Goal: Transaction & Acquisition: Purchase product/service

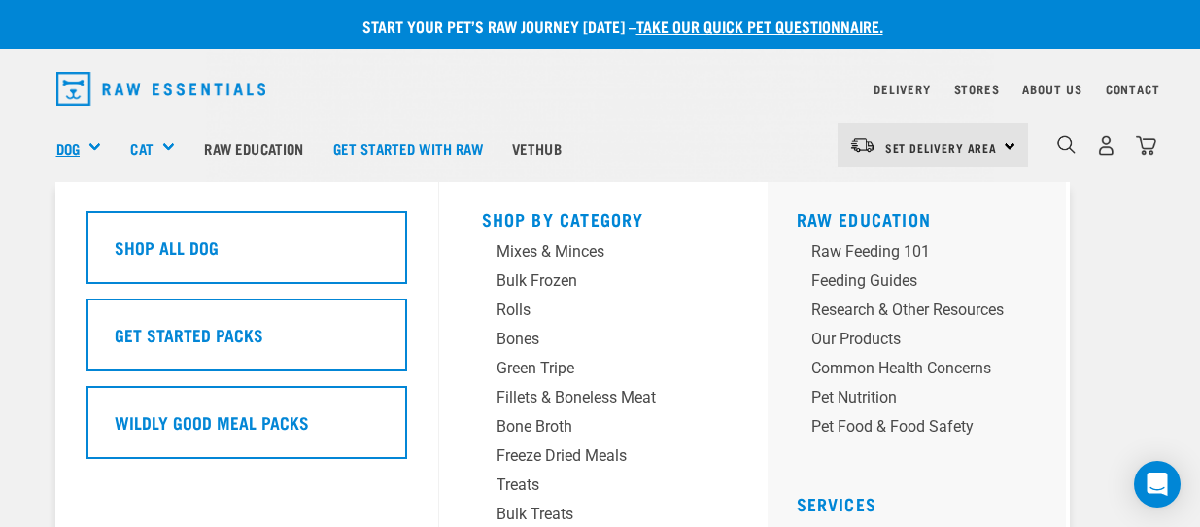
click at [64, 150] on link "Dog" at bounding box center [67, 148] width 23 height 22
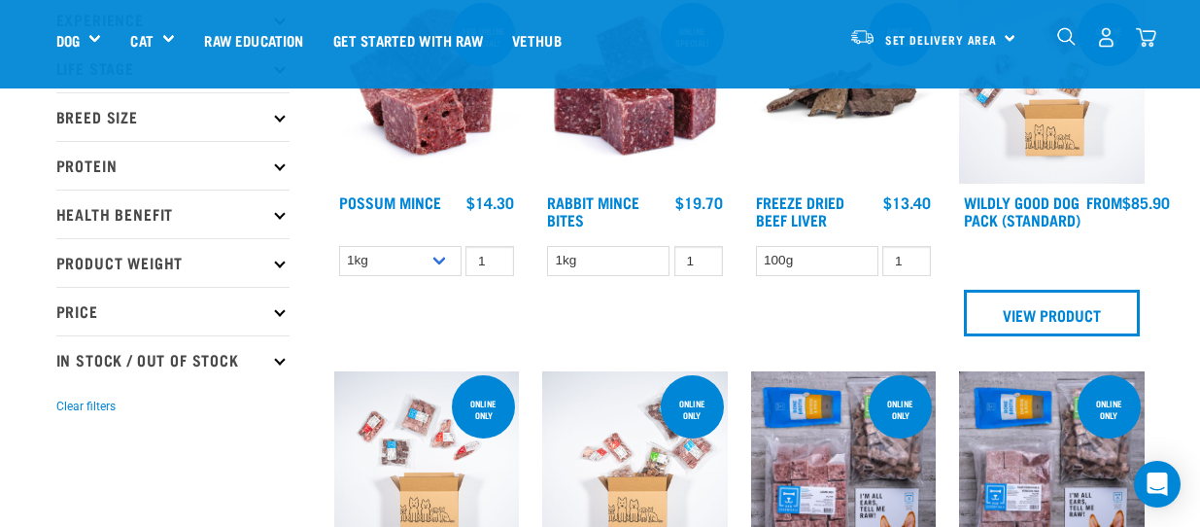
scroll to position [194, 0]
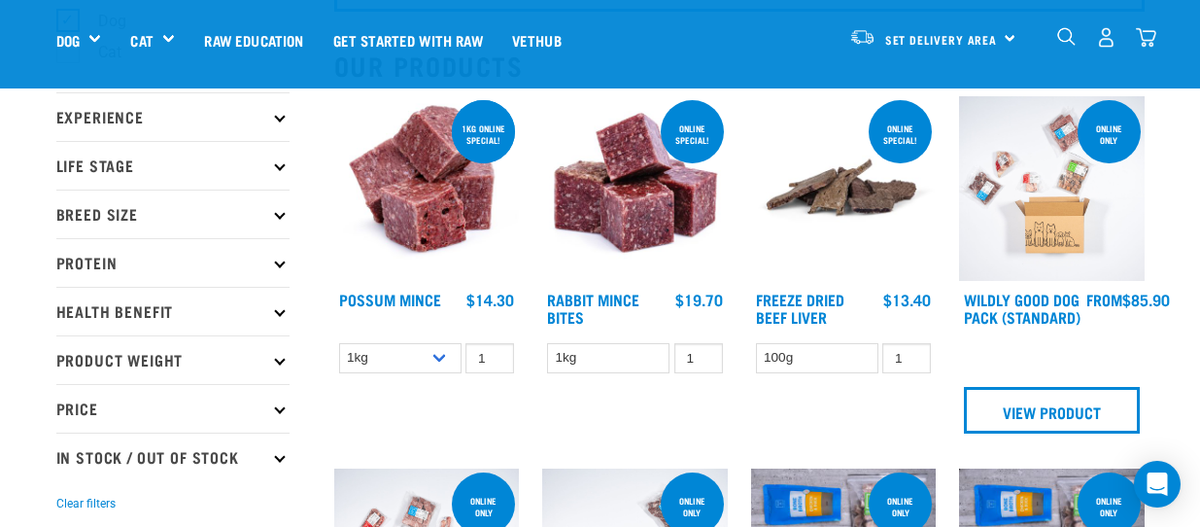
click at [277, 263] on icon at bounding box center [279, 261] width 11 height 11
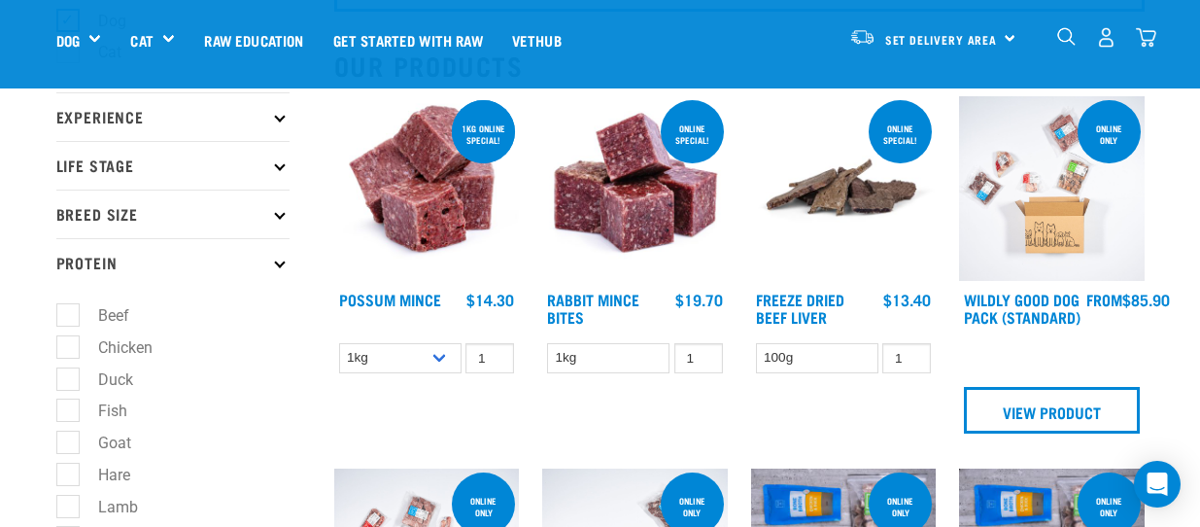
click at [67, 441] on label "Goat" at bounding box center [103, 442] width 72 height 24
click at [67, 441] on input "Goat" at bounding box center [62, 439] width 13 height 13
checkbox input "true"
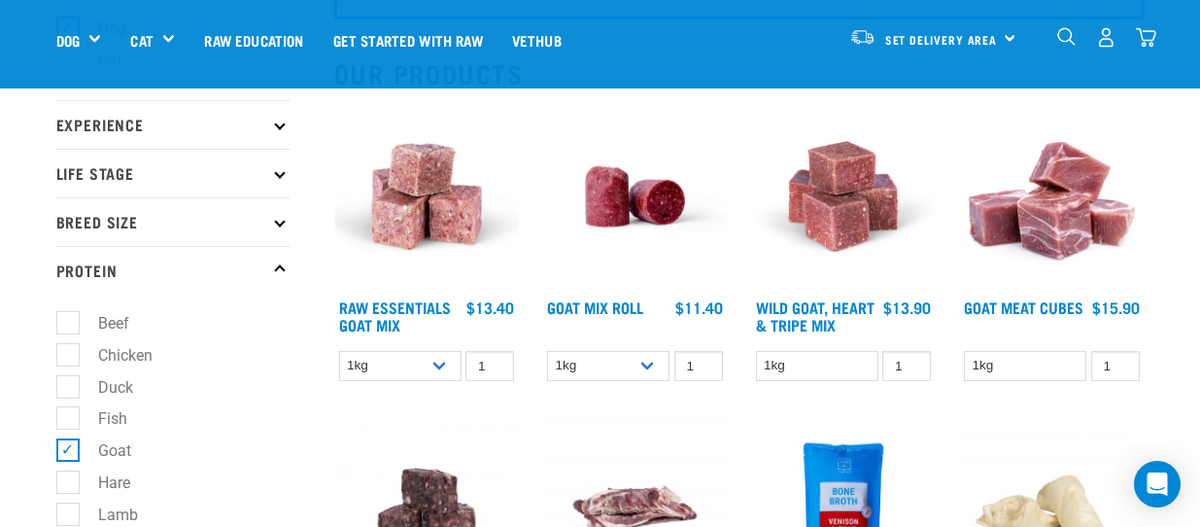
scroll to position [194, 0]
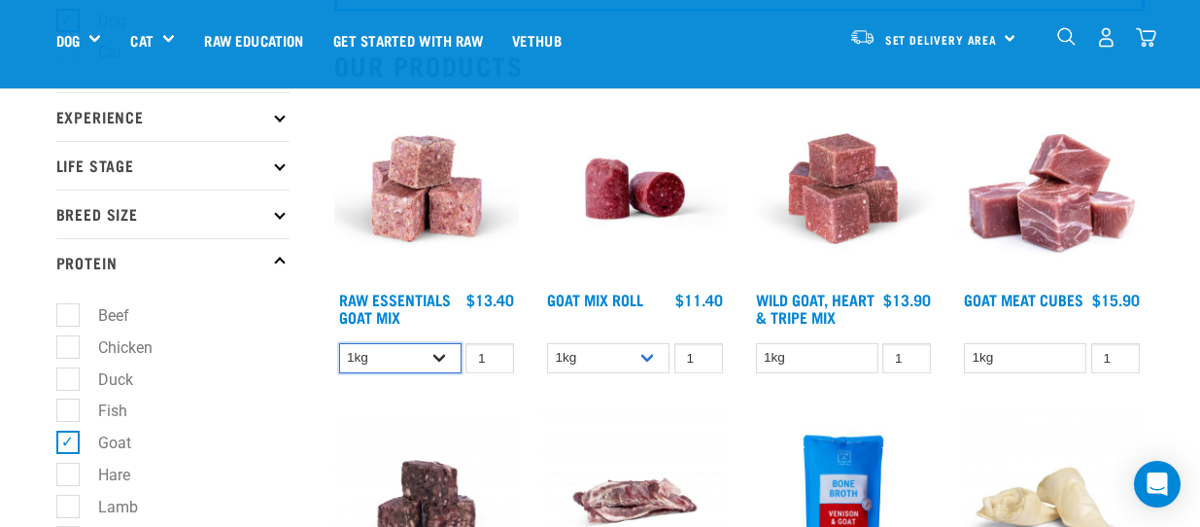
click at [443, 354] on select "1kg 3kg Bulk (10kg)" at bounding box center [400, 358] width 122 height 30
select select "344957"
click at [339, 343] on select "1kg 3kg Bulk (10kg)" at bounding box center [400, 358] width 122 height 30
click at [492, 366] on input "1" at bounding box center [489, 358] width 49 height 30
type input "2"
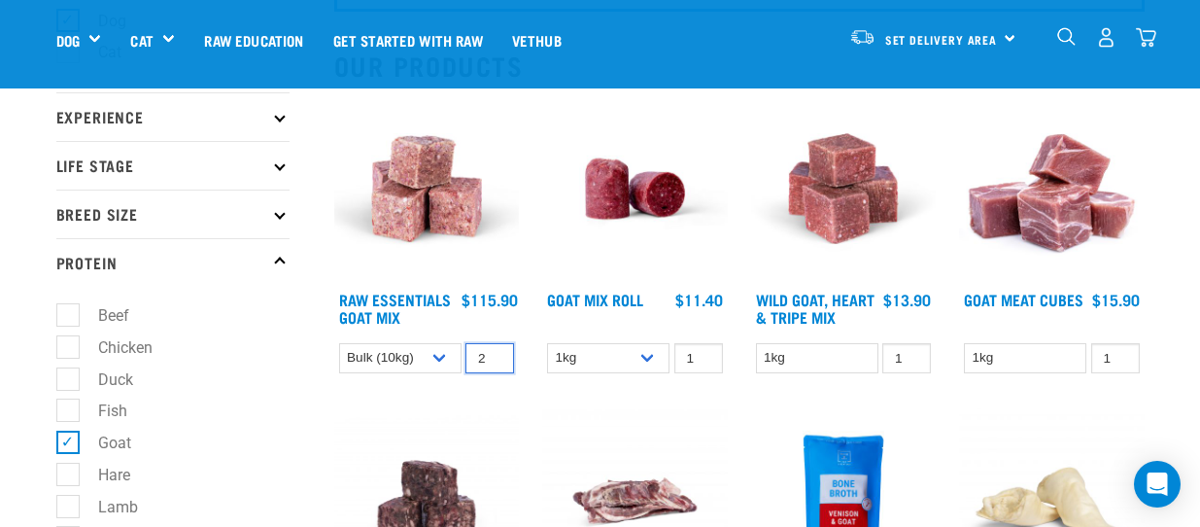
click at [495, 353] on input "2" at bounding box center [489, 358] width 49 height 30
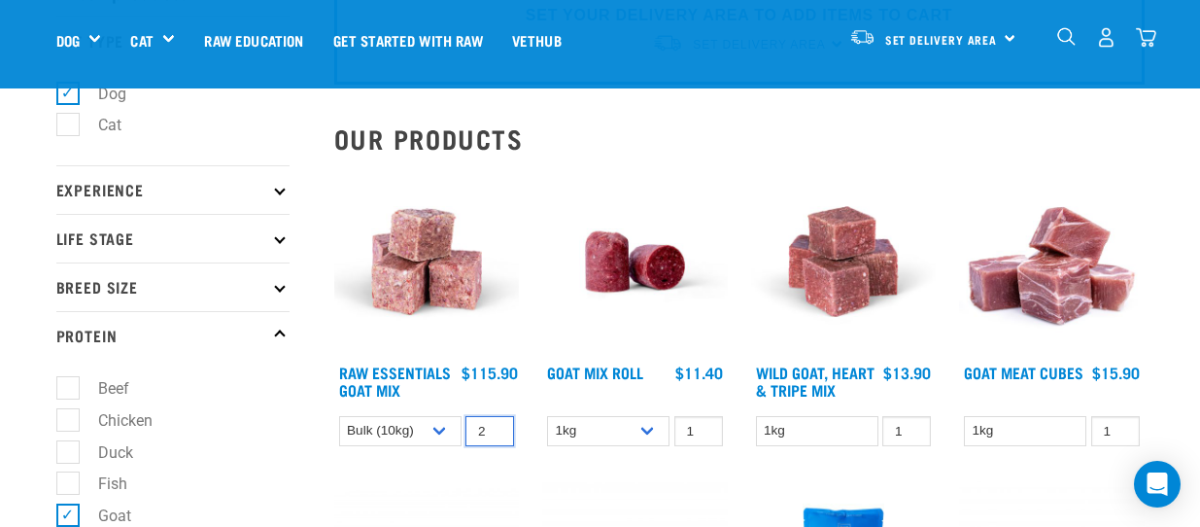
scroll to position [97, 0]
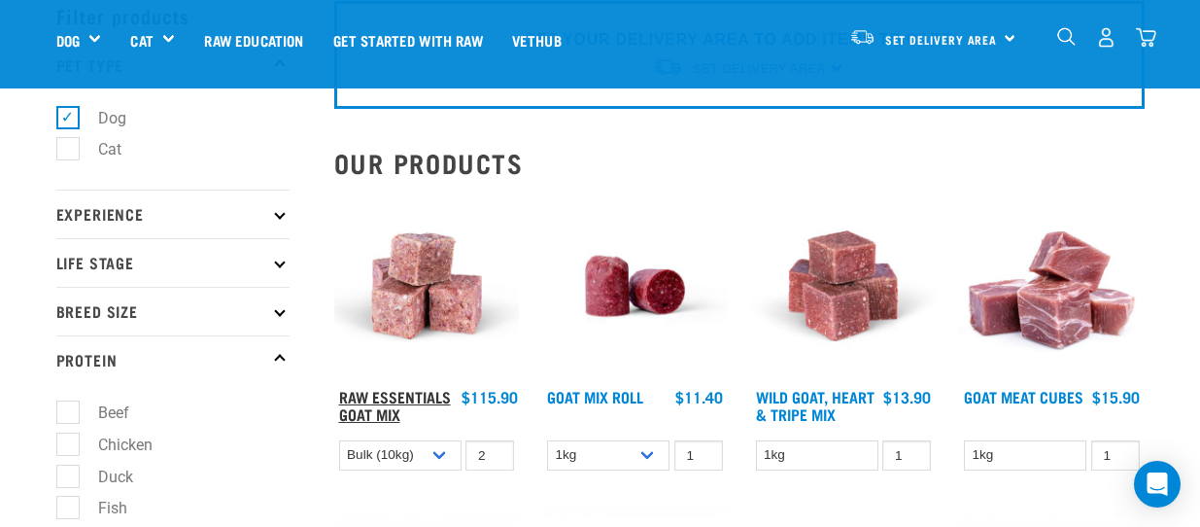
click at [375, 400] on link "Raw Essentials Goat Mix" at bounding box center [395, 405] width 112 height 26
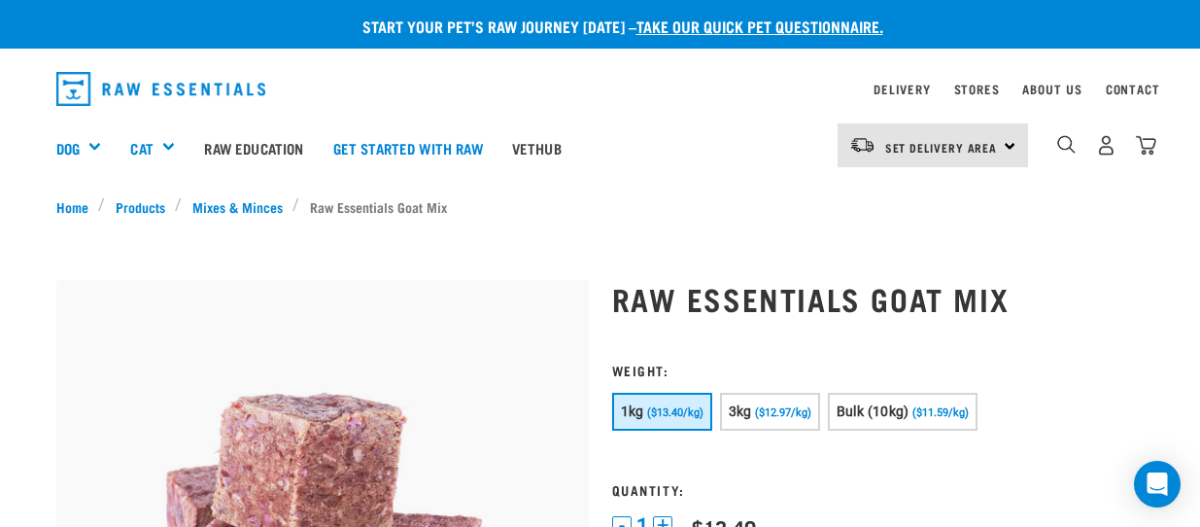
scroll to position [97, 0]
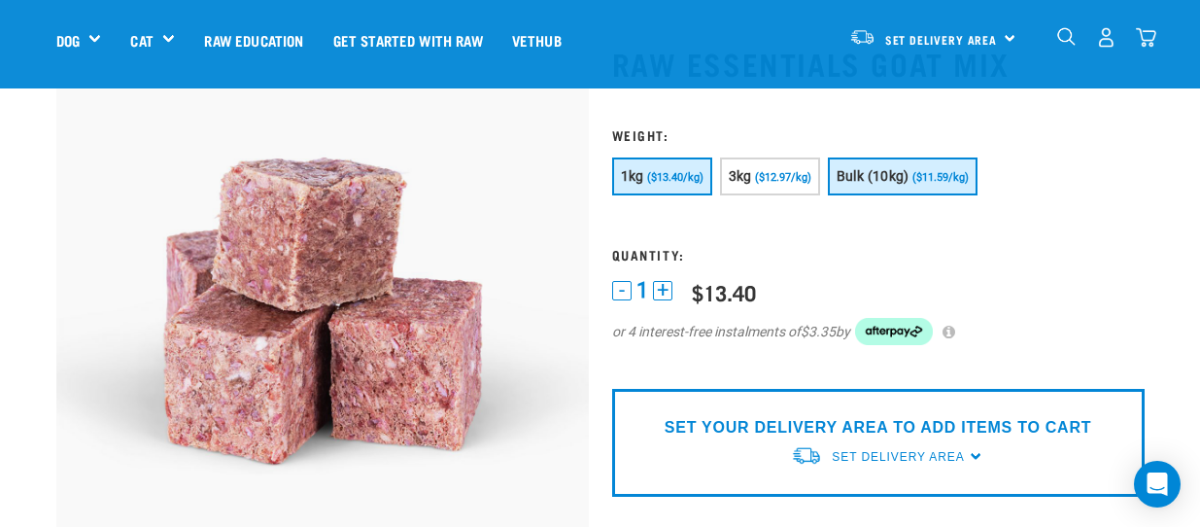
click at [873, 176] on span "Bulk (10kg)" at bounding box center [873, 176] width 73 height 16
click at [665, 292] on button "+" at bounding box center [662, 290] width 19 height 19
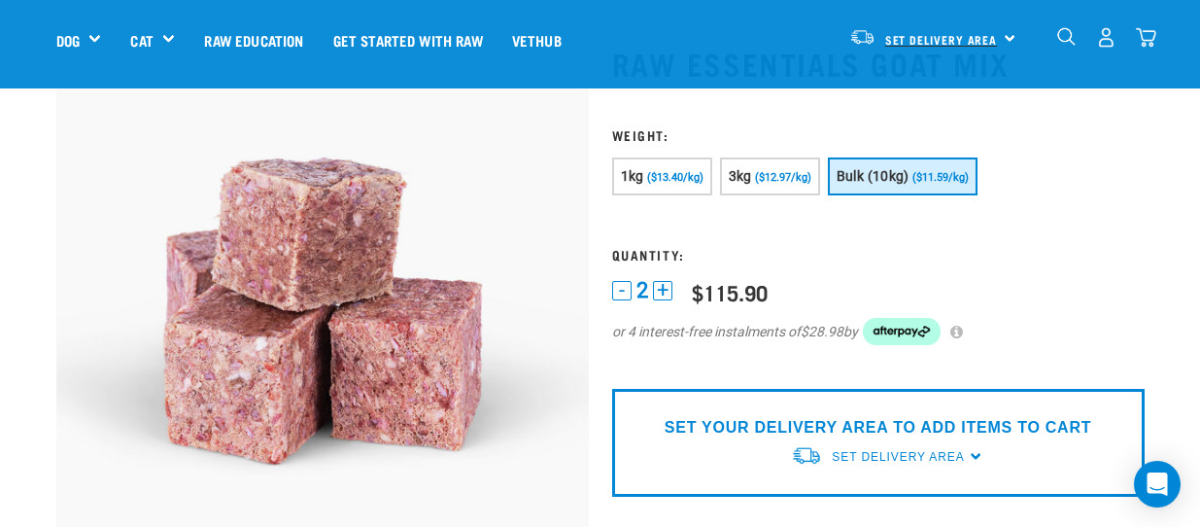
click at [995, 36] on span "Set Delivery Area" at bounding box center [941, 39] width 113 height 7
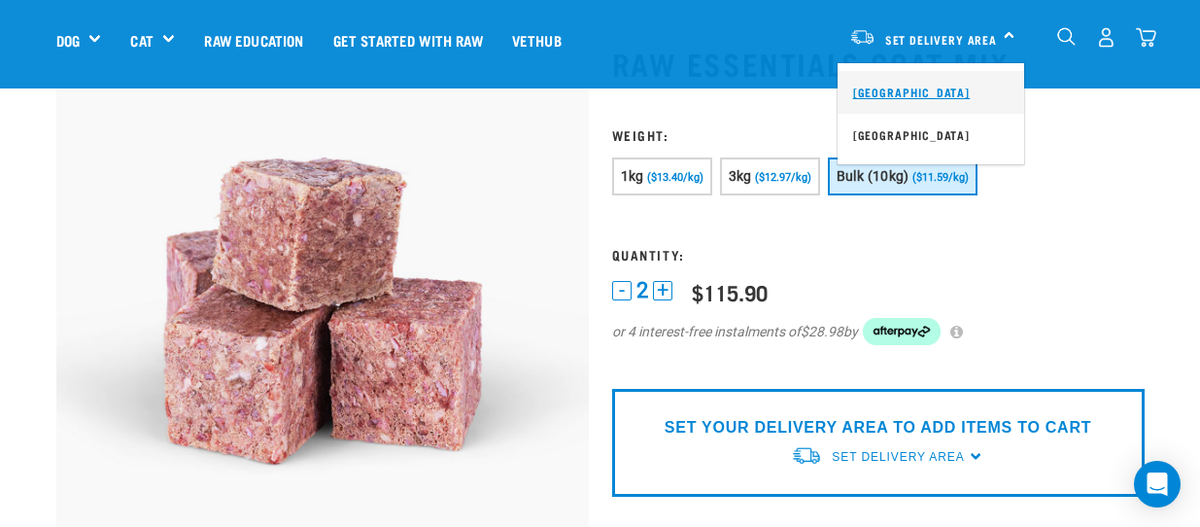
click at [894, 90] on link "[GEOGRAPHIC_DATA]" at bounding box center [930, 92] width 187 height 43
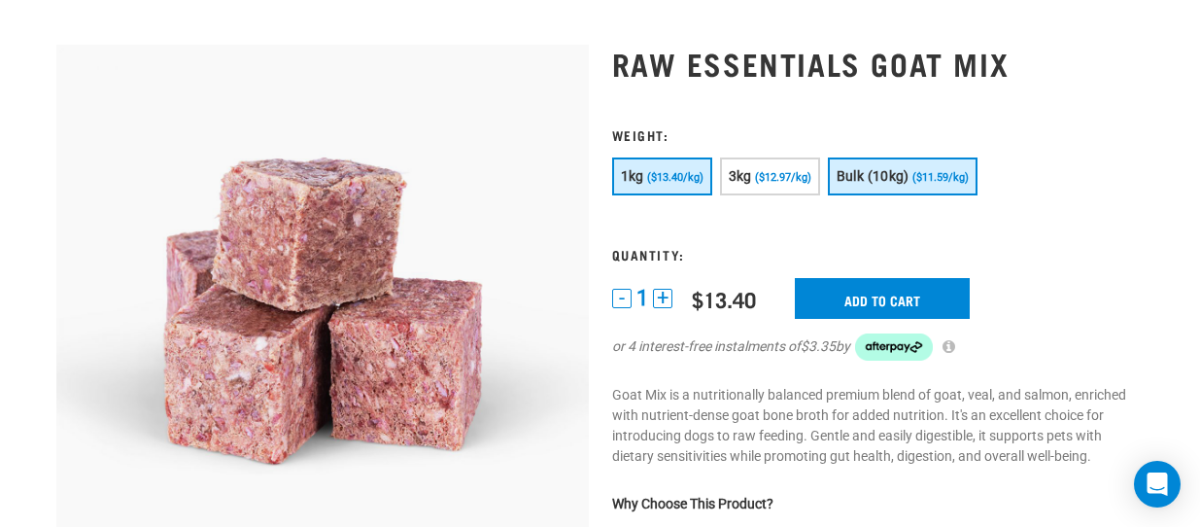
click at [906, 174] on span "Bulk (10kg)" at bounding box center [873, 176] width 73 height 16
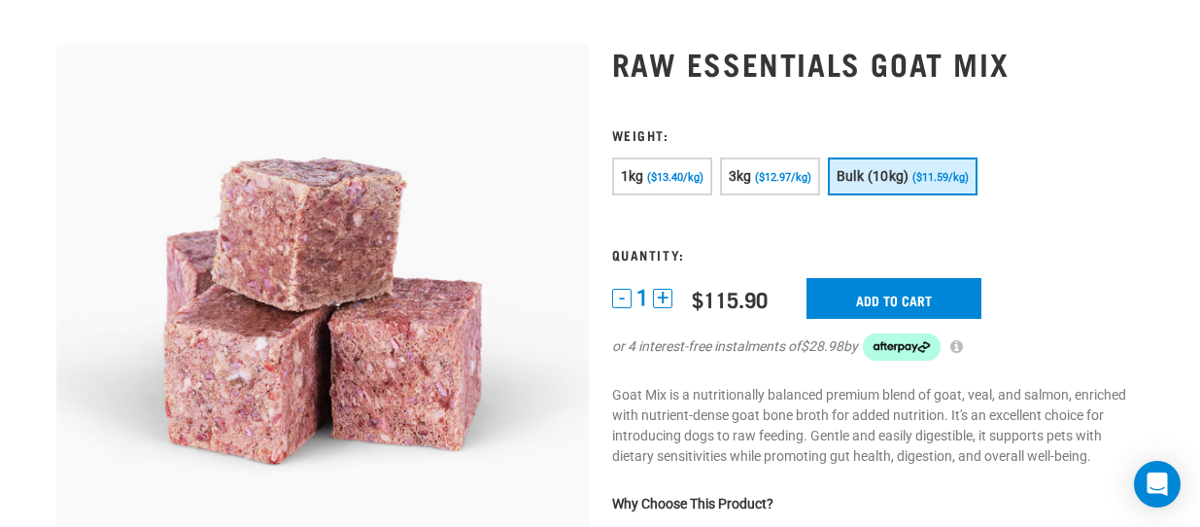
click at [666, 293] on button "+" at bounding box center [662, 298] width 19 height 19
click at [891, 289] on input "Add to cart" at bounding box center [893, 298] width 175 height 41
click at [625, 293] on button "-" at bounding box center [621, 298] width 19 height 19
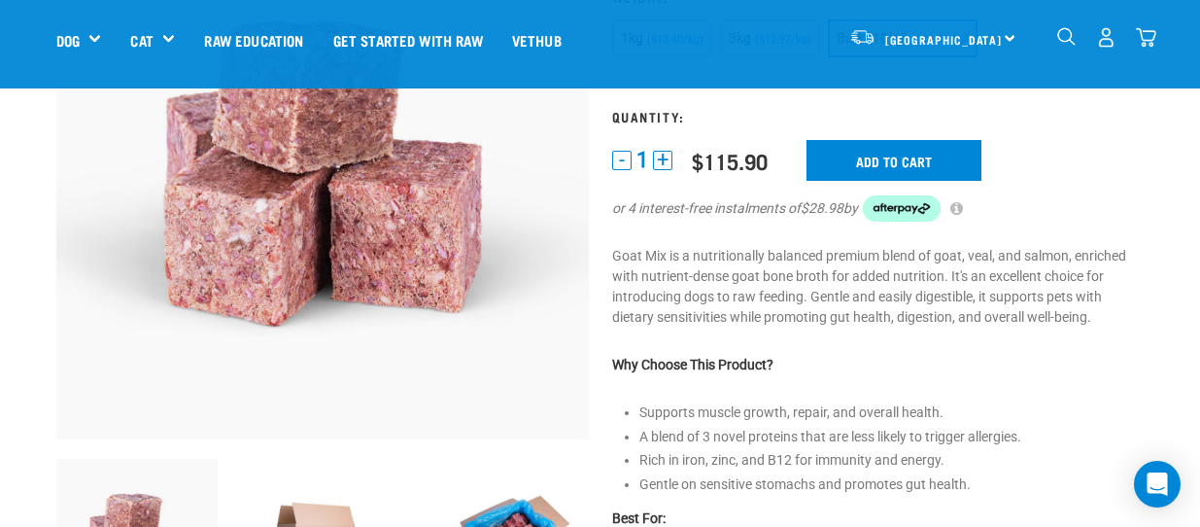
scroll to position [41, 0]
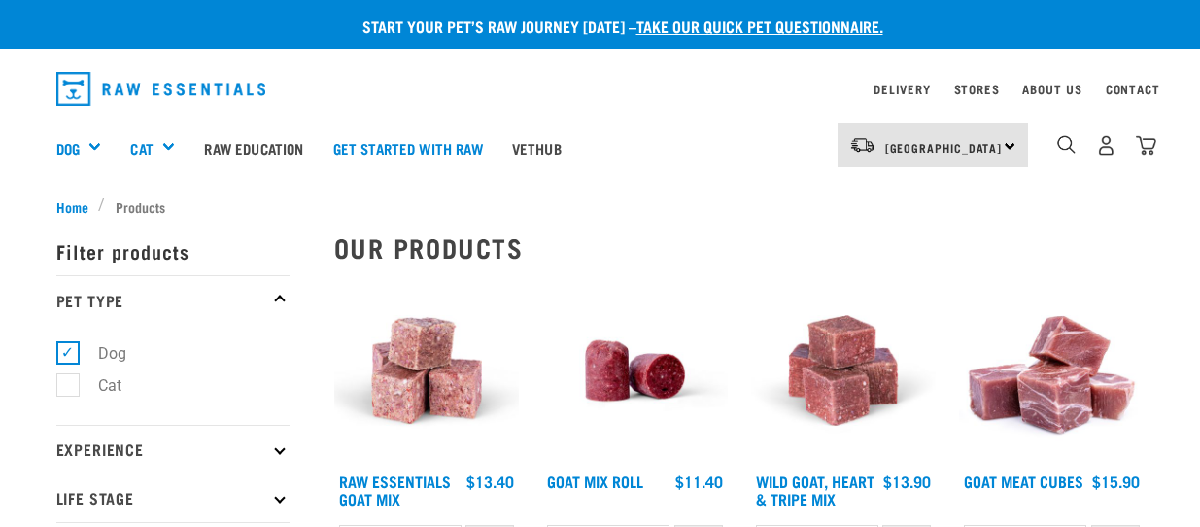
select select "344957"
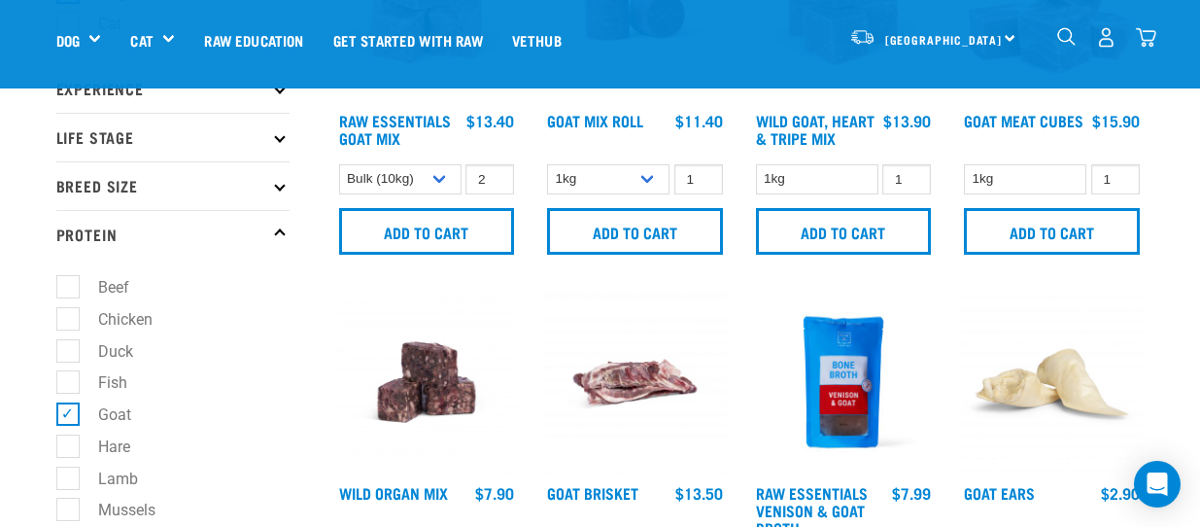
scroll to position [320, 0]
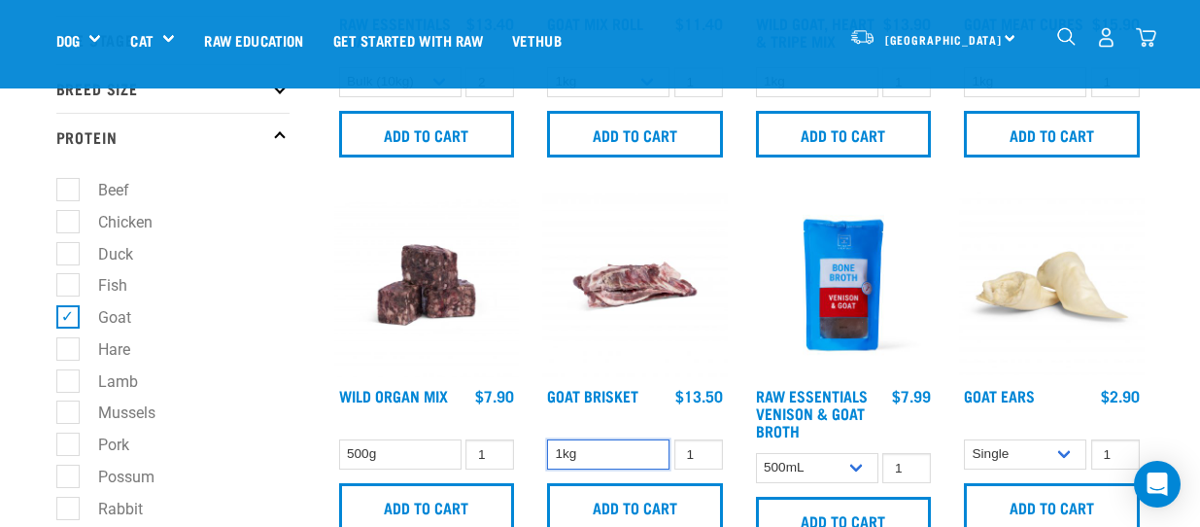
click at [592, 458] on select "1kg" at bounding box center [608, 454] width 122 height 30
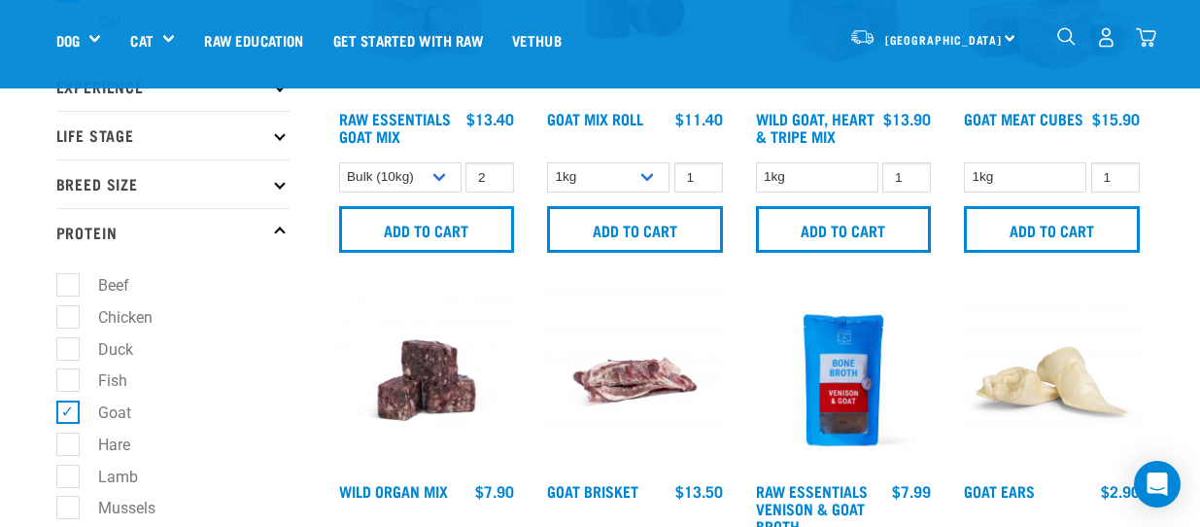
scroll to position [97, 0]
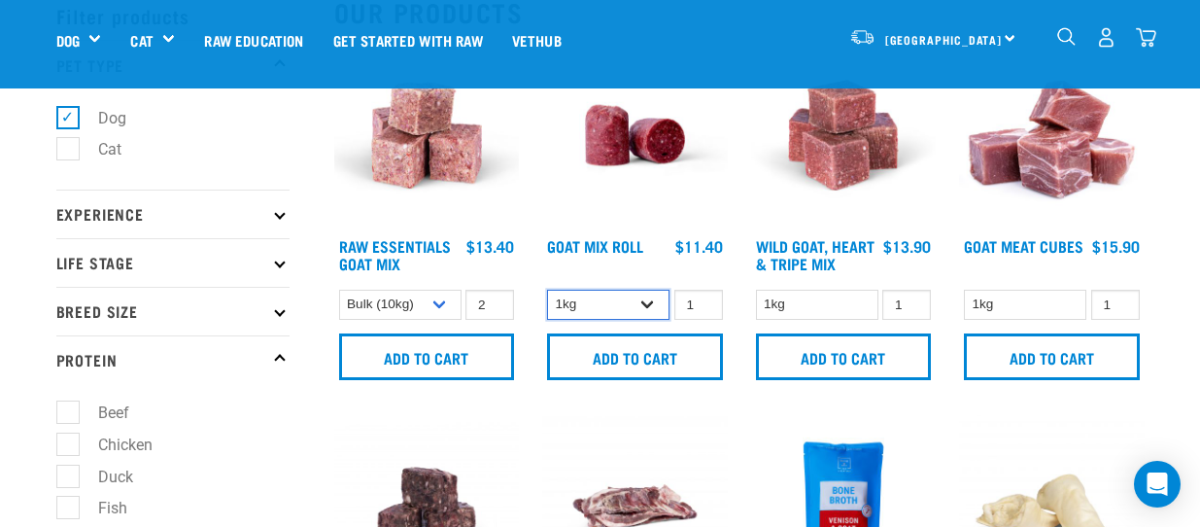
click at [649, 300] on select "1kg Bulk (10kg)" at bounding box center [608, 305] width 122 height 30
select select "443209"
click at [547, 290] on select "1kg Bulk (10kg)" at bounding box center [608, 305] width 122 height 30
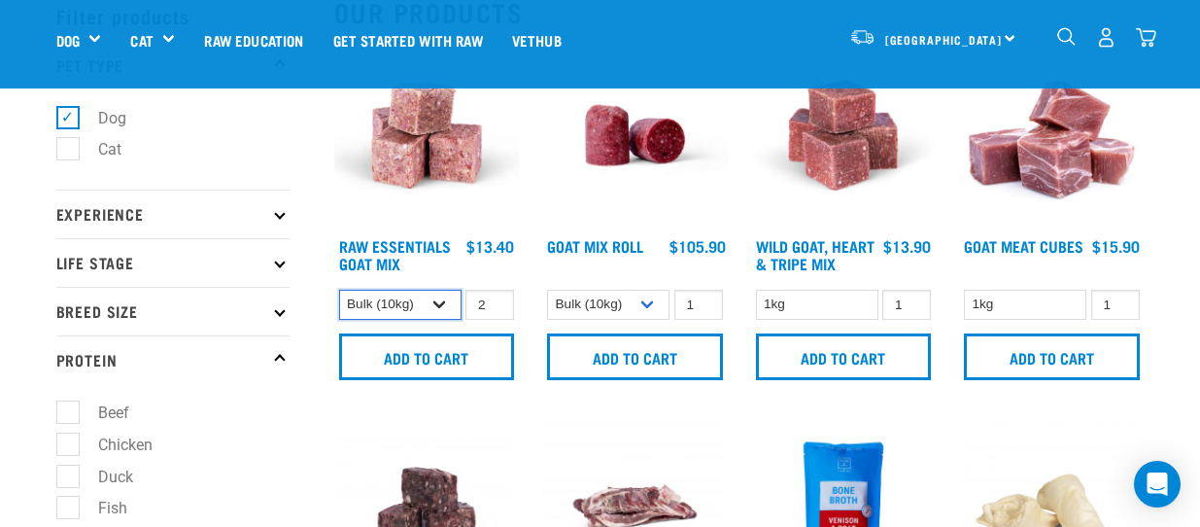
click at [441, 301] on select "1kg 3kg Bulk (10kg)" at bounding box center [400, 305] width 122 height 30
click at [339, 290] on select "1kg 3kg Bulk (10kg)" at bounding box center [400, 305] width 122 height 30
click at [504, 305] on input "2" at bounding box center [489, 305] width 49 height 30
type input "1"
click at [493, 305] on input "1" at bounding box center [489, 305] width 49 height 30
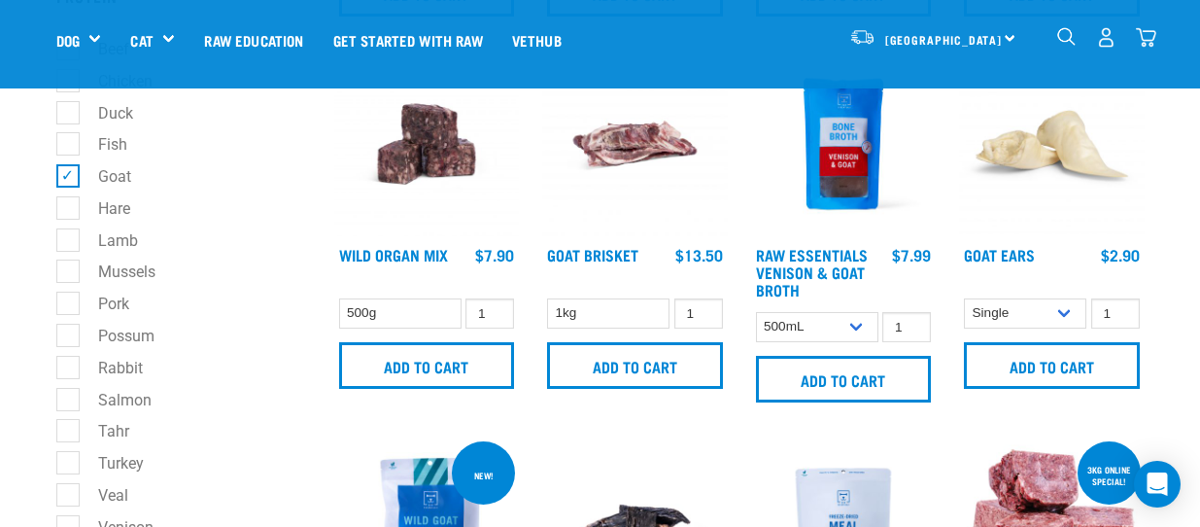
scroll to position [486, 0]
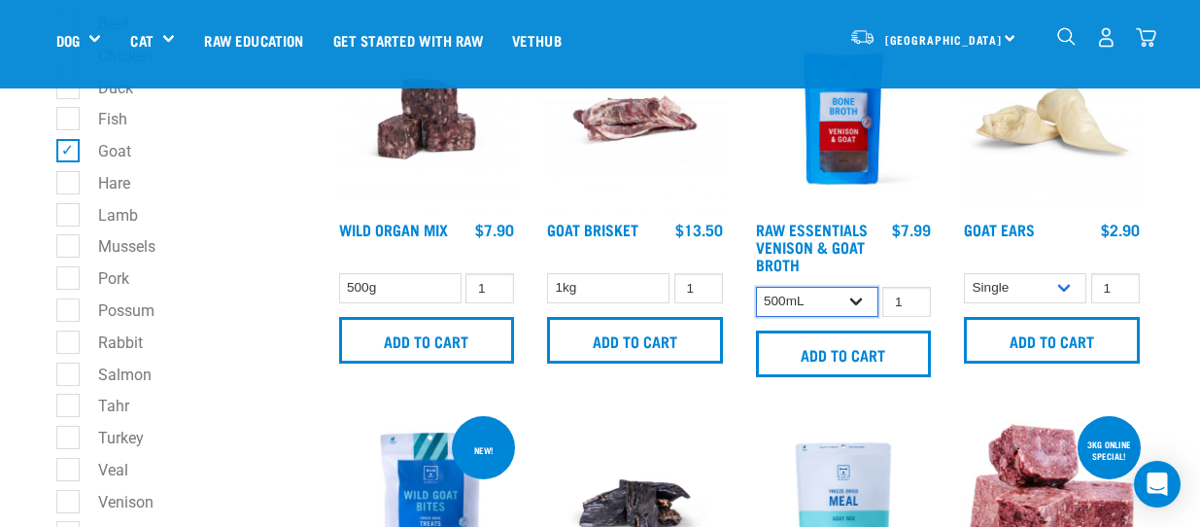
click at [855, 302] on select "500mL Bulk (24 pack)" at bounding box center [817, 302] width 122 height 30
click at [856, 301] on select "500mL Bulk (24 pack)" at bounding box center [817, 302] width 122 height 30
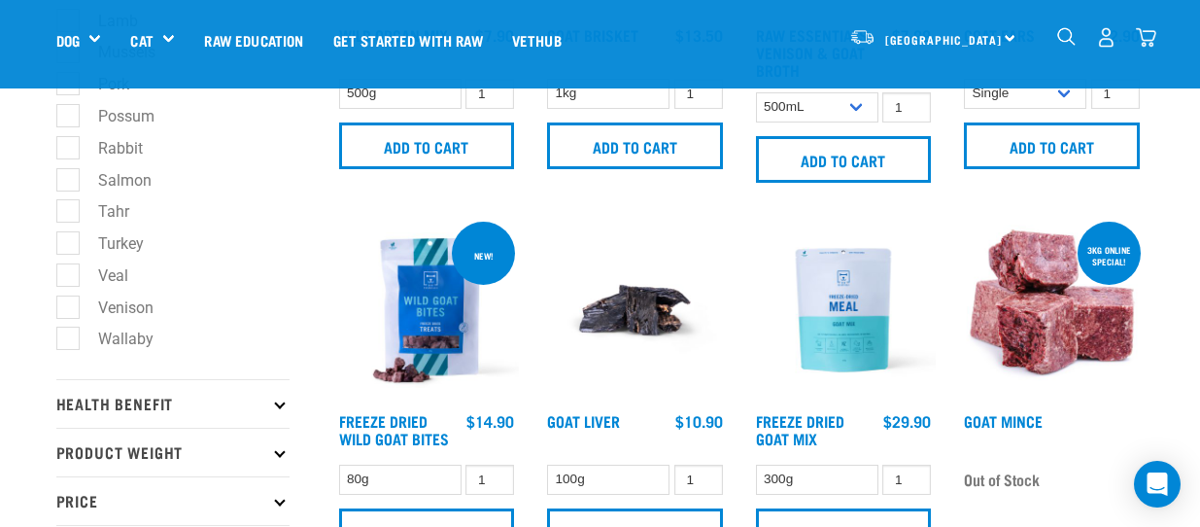
scroll to position [777, 0]
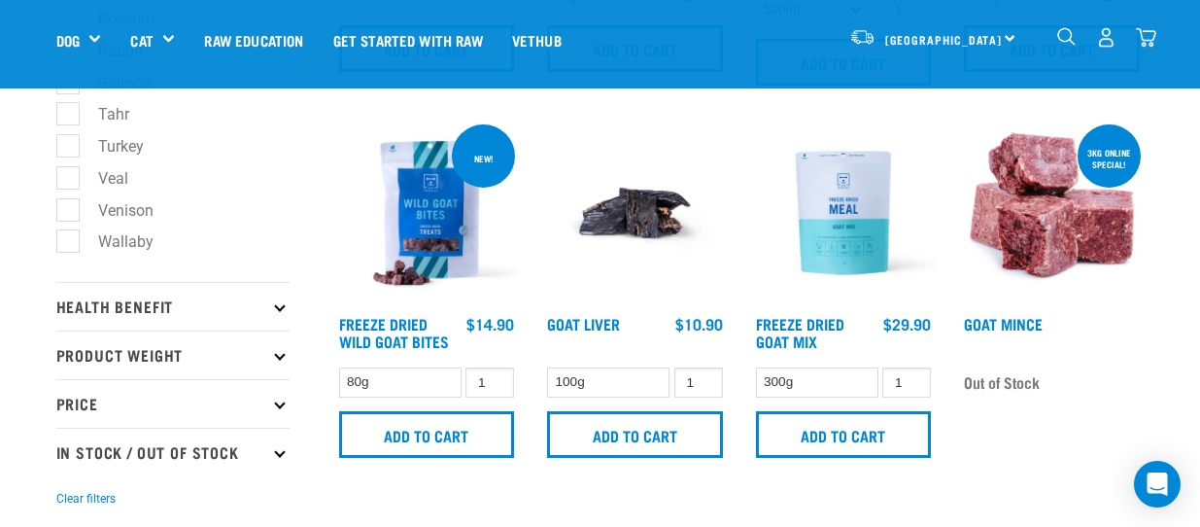
click at [427, 207] on img at bounding box center [427, 213] width 186 height 186
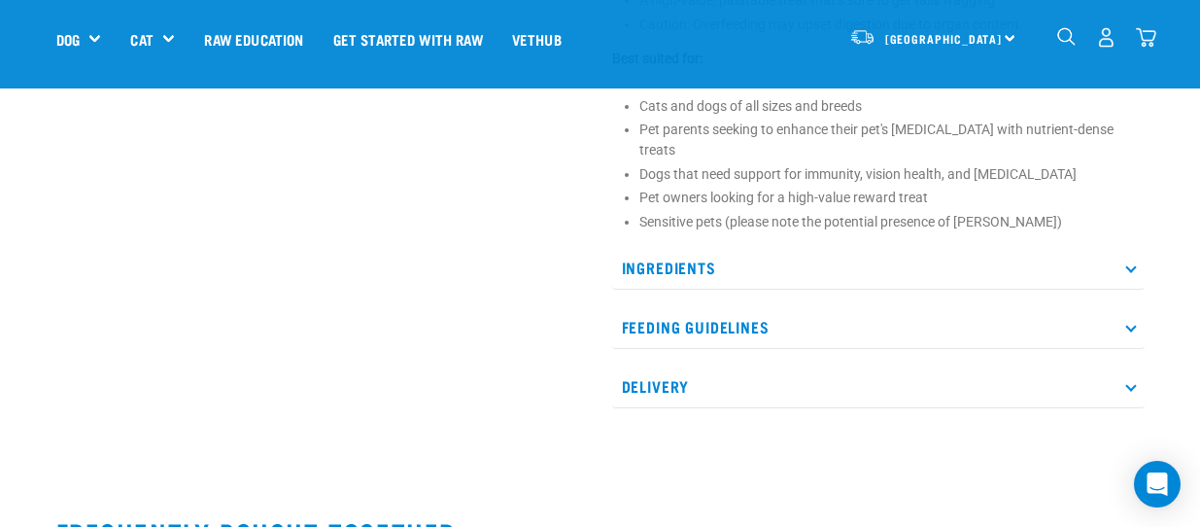
scroll to position [972, 0]
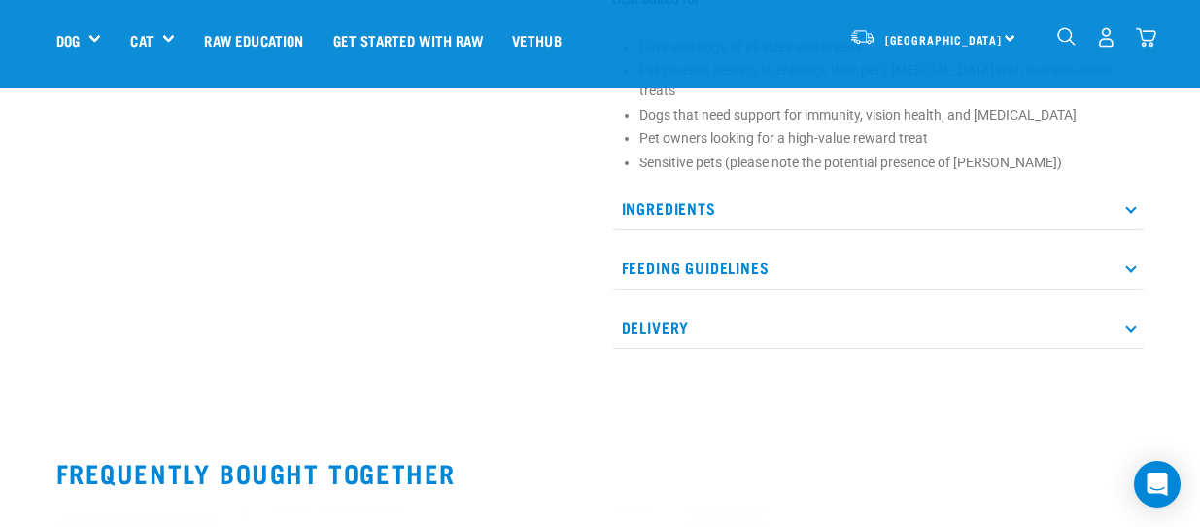
click at [1133, 202] on icon at bounding box center [1130, 207] width 11 height 11
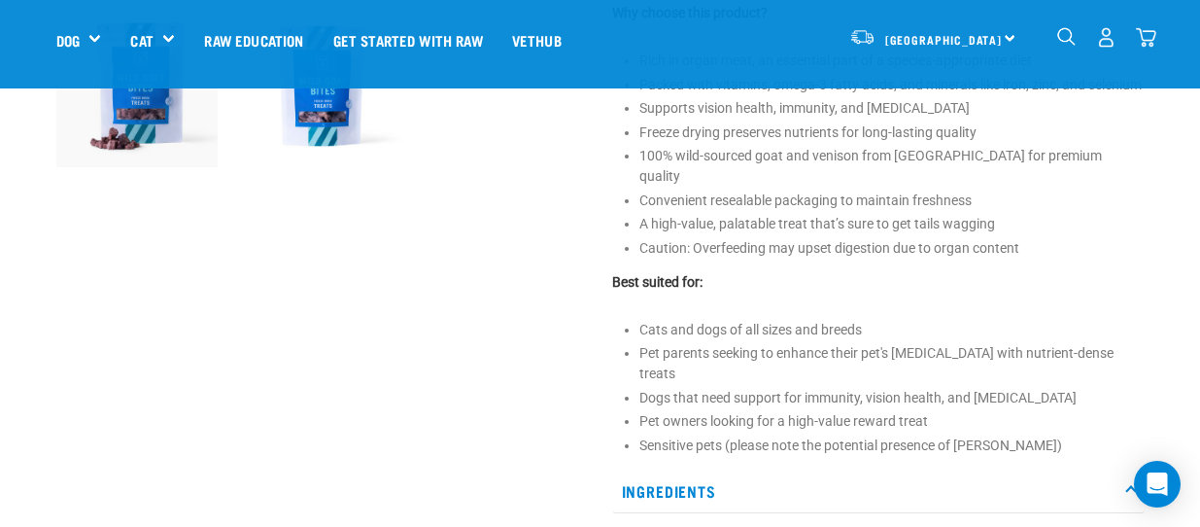
scroll to position [680, 0]
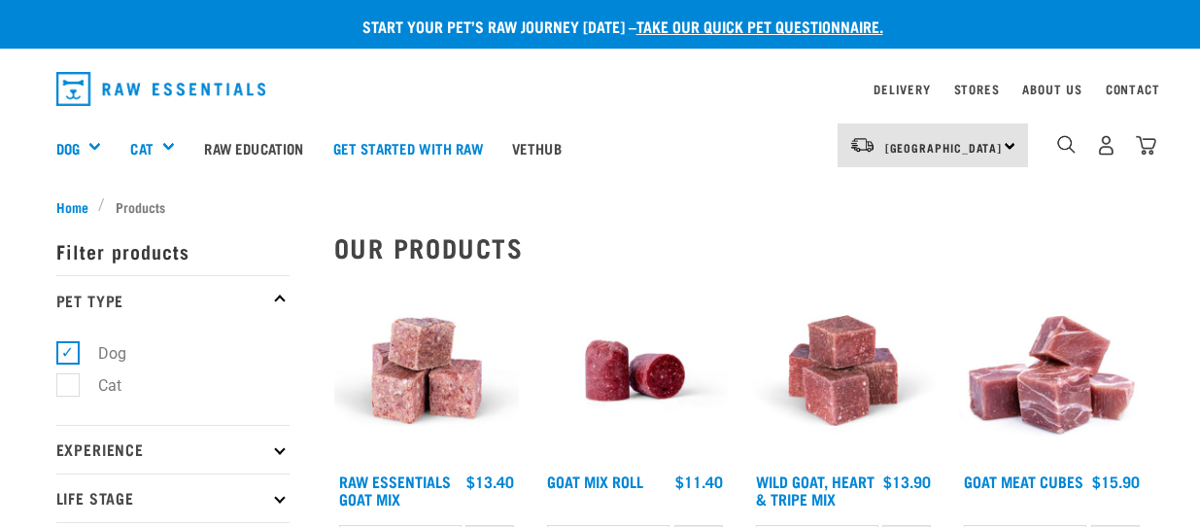
select select "344957"
select select "443209"
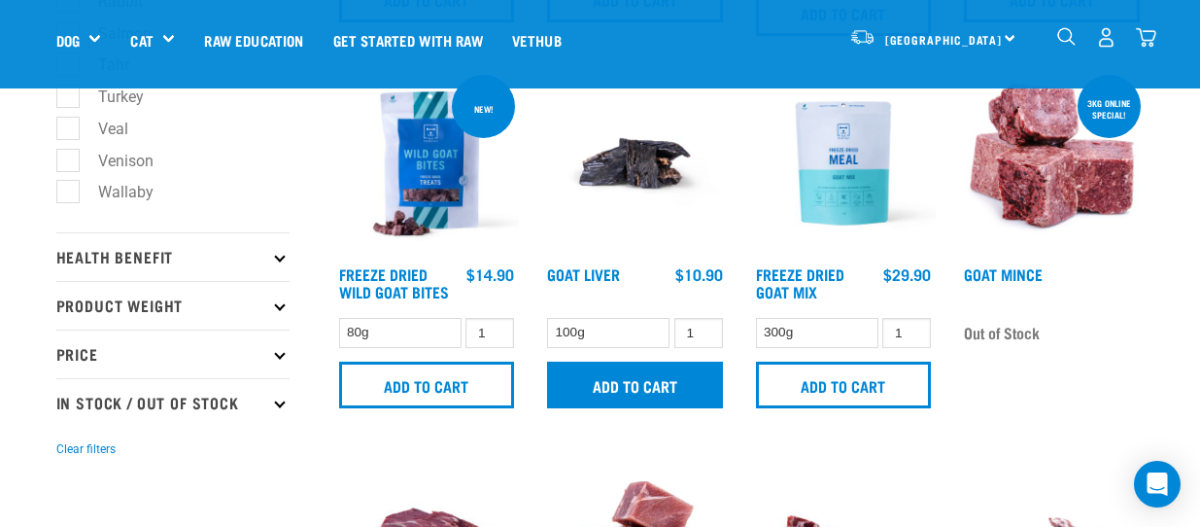
scroll to position [874, 0]
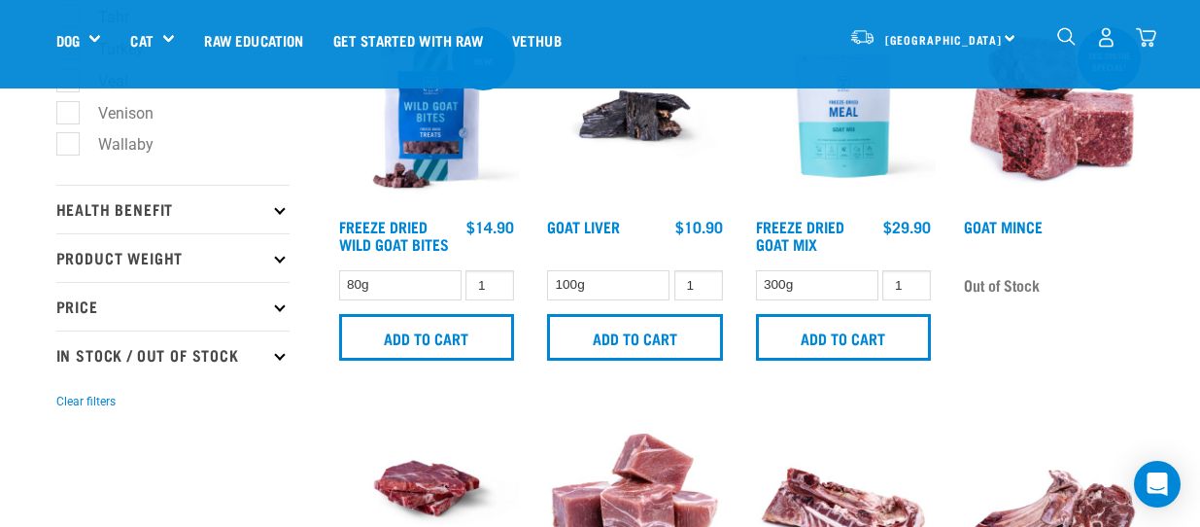
click at [637, 128] on img at bounding box center [635, 116] width 186 height 186
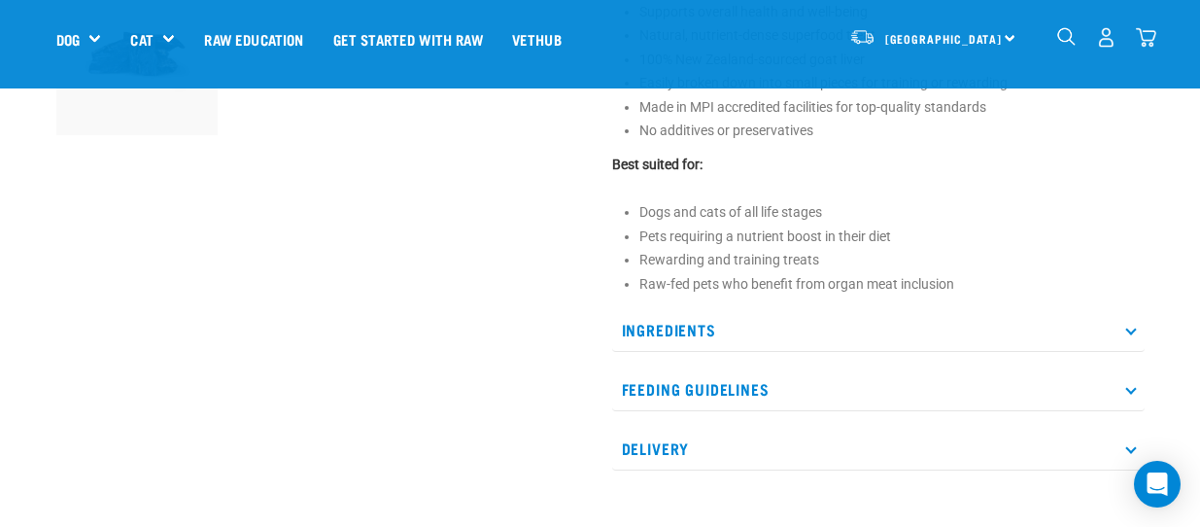
scroll to position [777, 0]
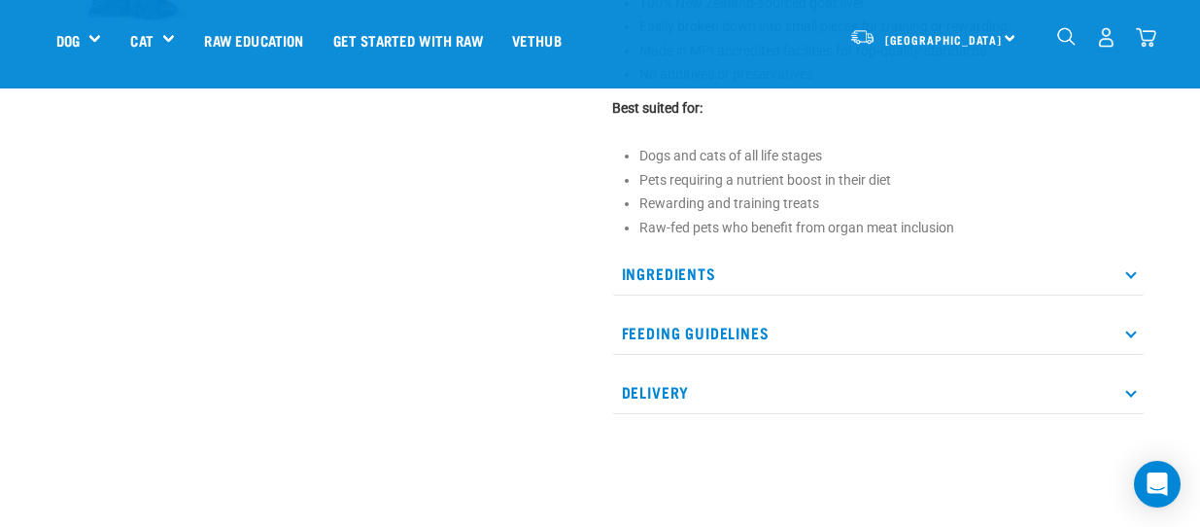
click at [1123, 276] on p "Ingredients" at bounding box center [878, 274] width 532 height 44
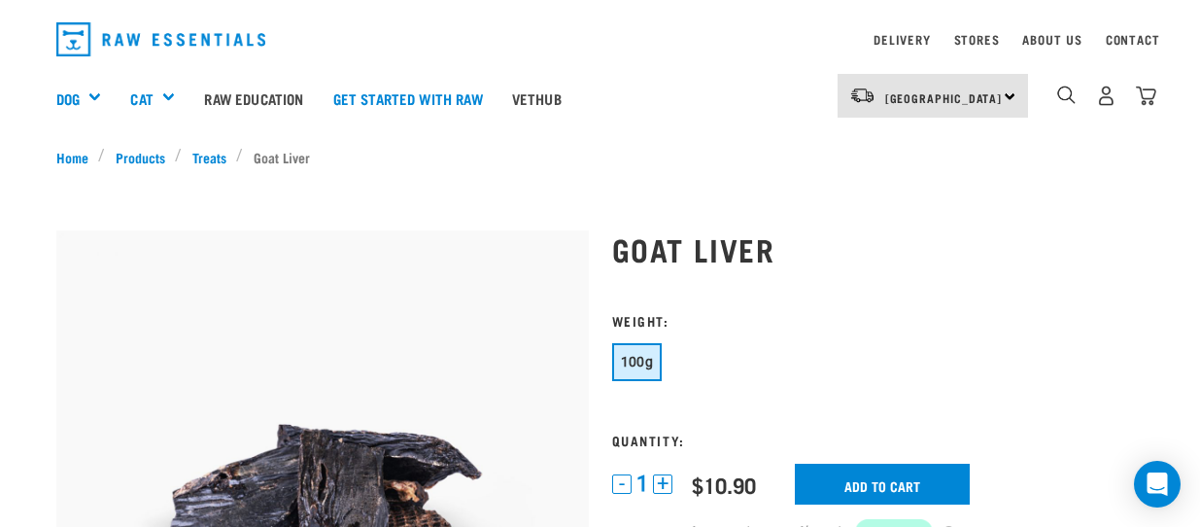
scroll to position [0, 0]
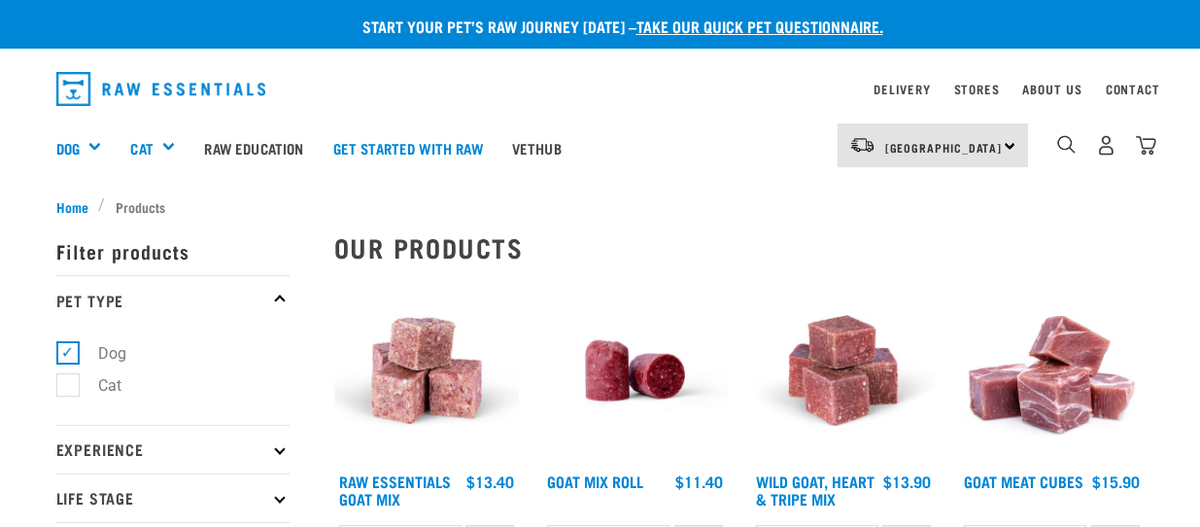
select select "344957"
select select "443209"
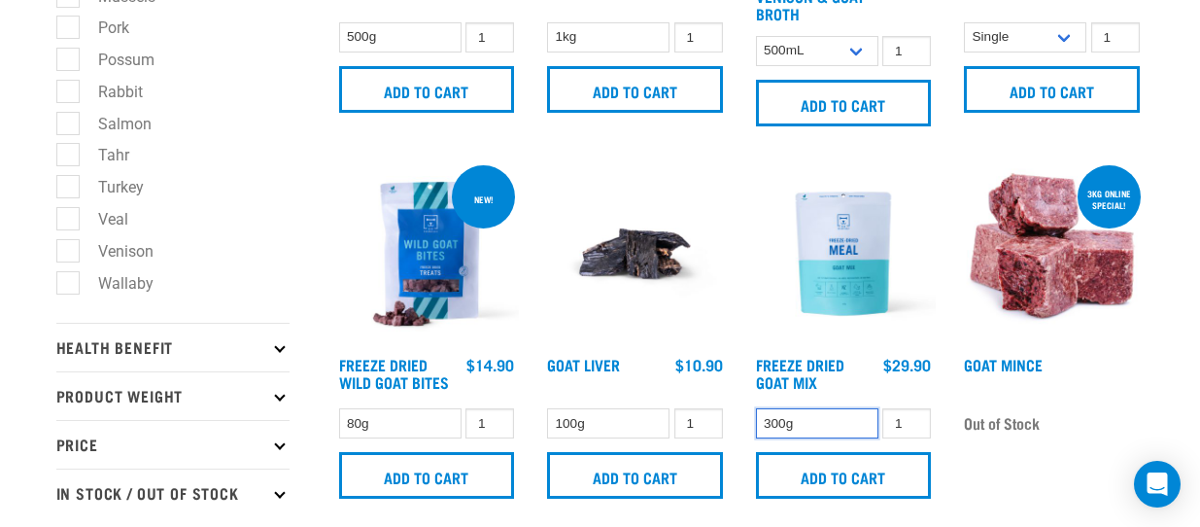
click at [836, 418] on select "300g" at bounding box center [817, 423] width 122 height 30
click at [848, 283] on img at bounding box center [844, 254] width 186 height 186
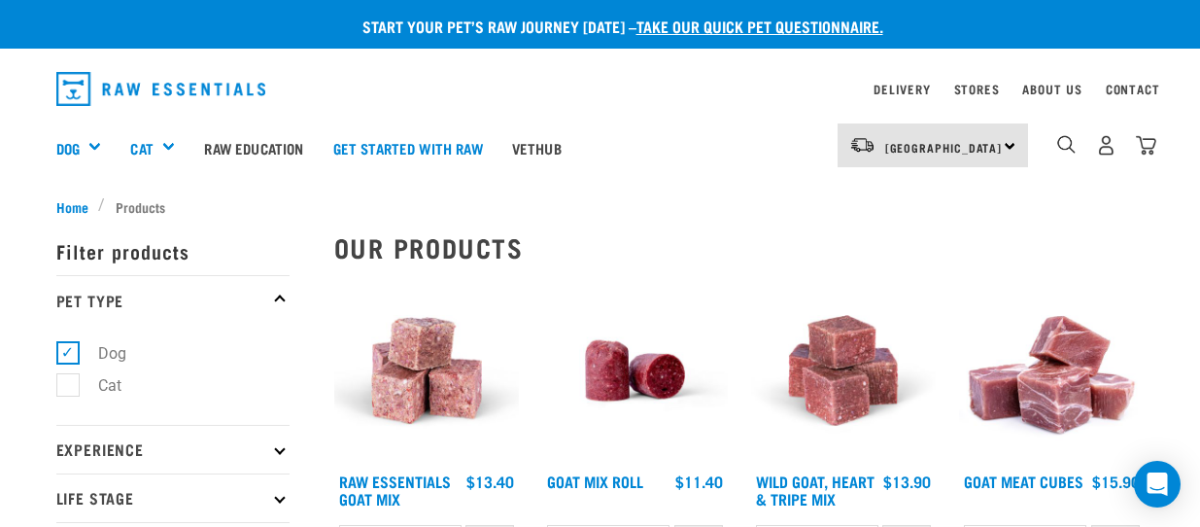
select select "344957"
select select "443209"
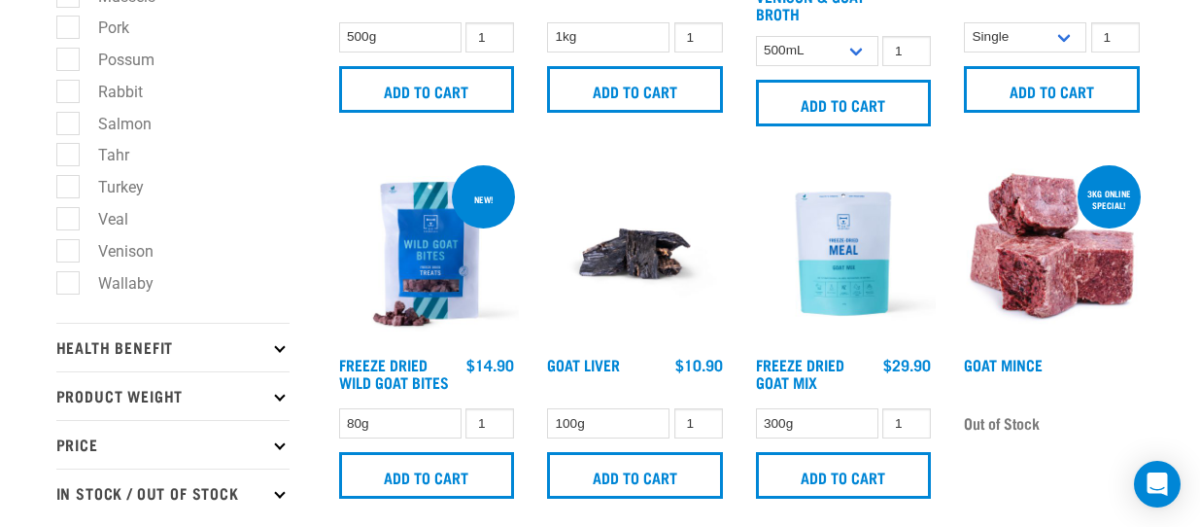
click at [617, 252] on img at bounding box center [635, 254] width 186 height 186
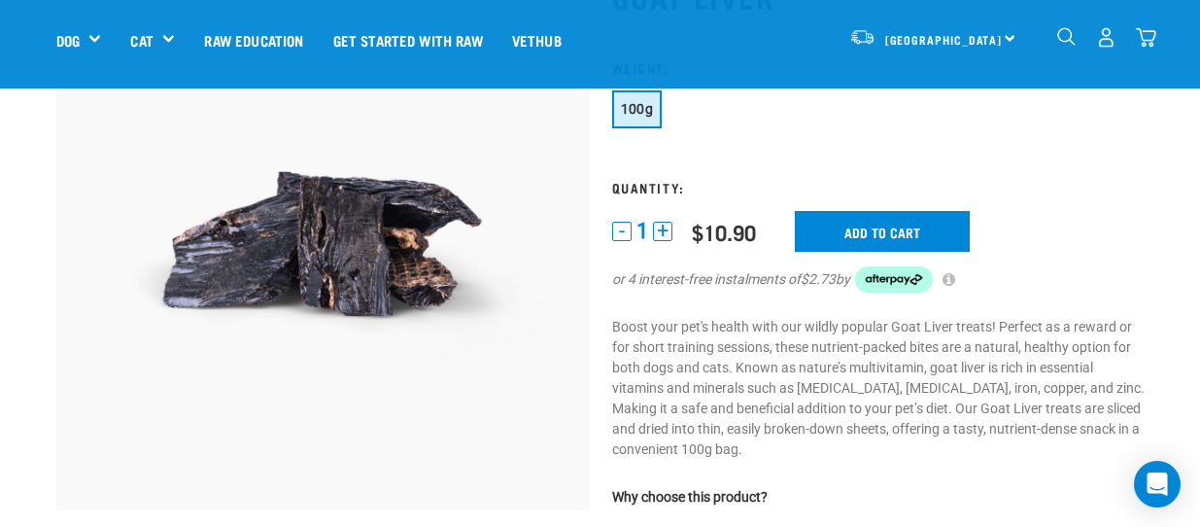
scroll to position [194, 0]
